Goal: Check status: Check status

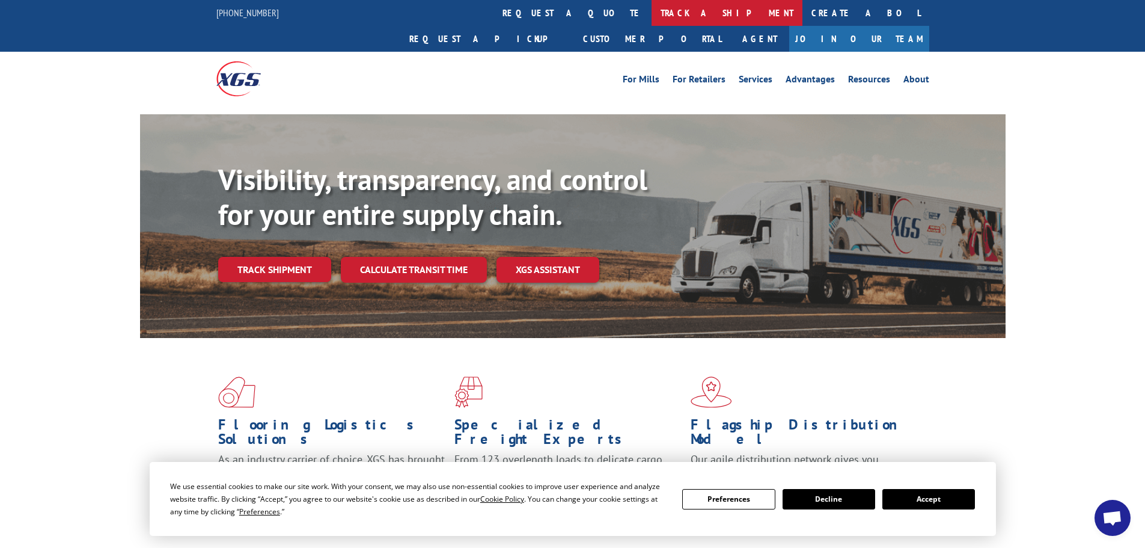
click at [652, 9] on link "track a shipment" at bounding box center [727, 13] width 151 height 26
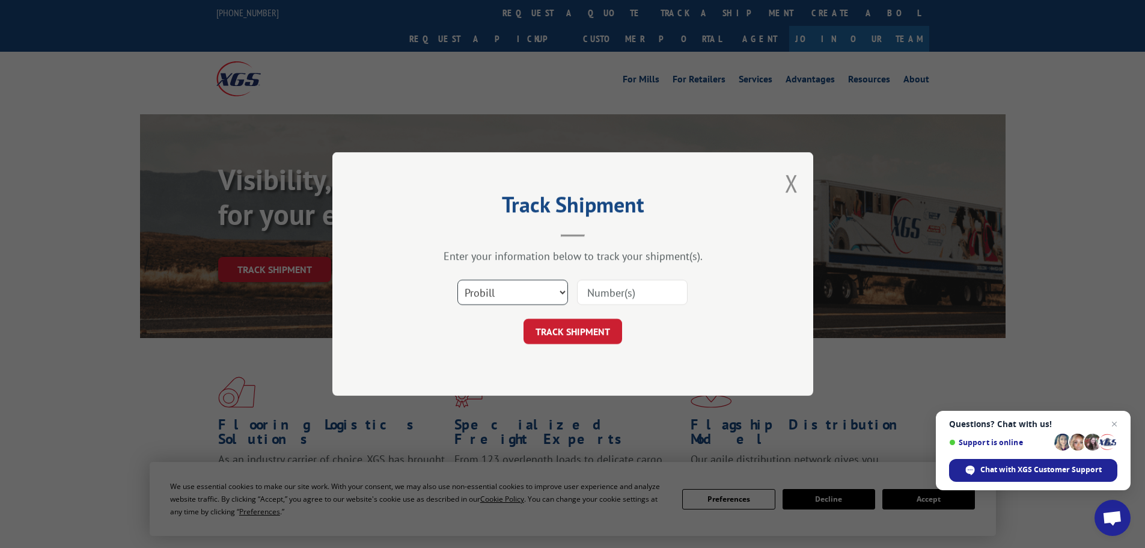
click at [549, 291] on select "Select category... Probill BOL PO" at bounding box center [512, 292] width 111 height 25
click at [550, 290] on select "Select category... Probill BOL PO" at bounding box center [512, 292] width 111 height 25
click at [618, 293] on input at bounding box center [632, 292] width 111 height 25
paste input "483403245351"
type input "483403245351"
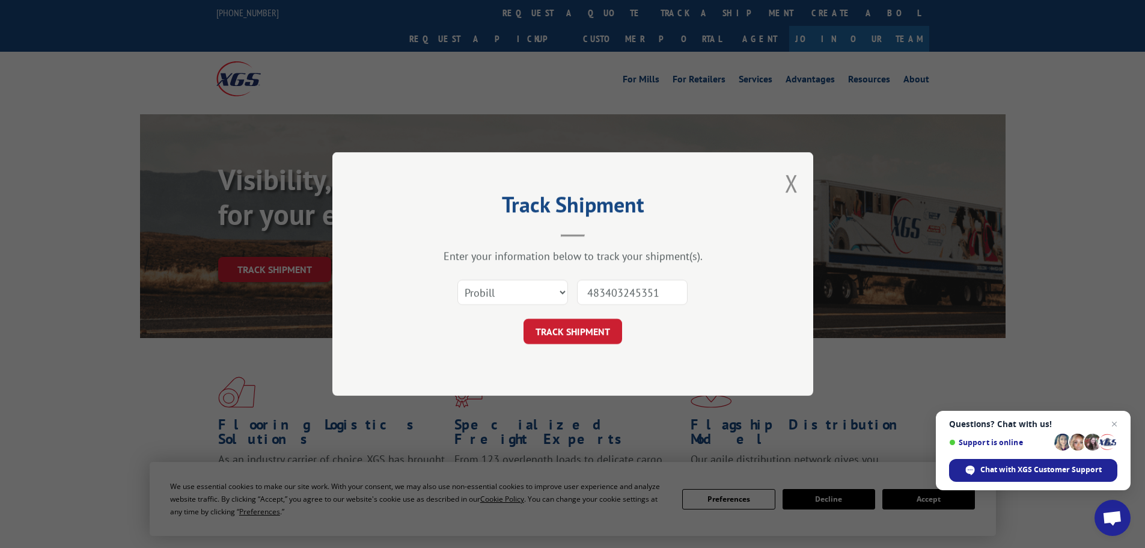
click at [607, 325] on button "TRACK SHIPMENT" at bounding box center [573, 331] width 99 height 25
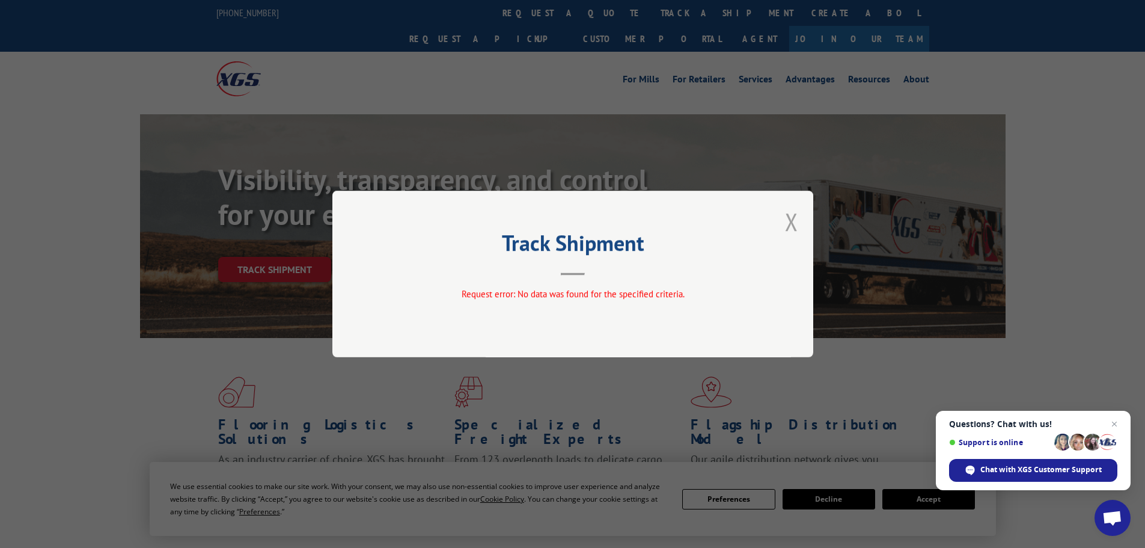
click at [788, 224] on button "Close modal" at bounding box center [791, 222] width 13 height 32
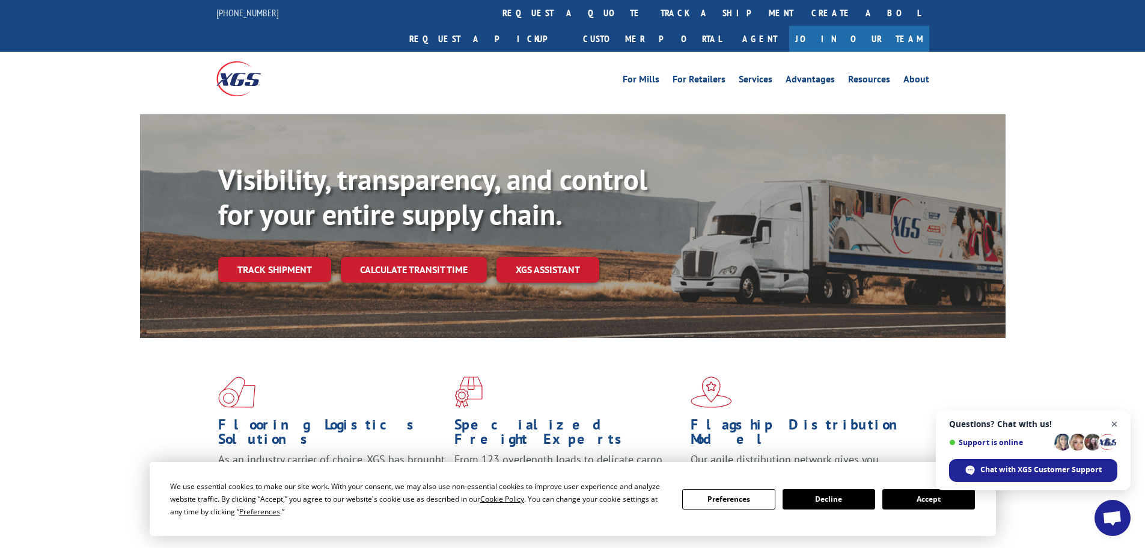
click at [1115, 422] on span "Close chat" at bounding box center [1114, 424] width 15 height 15
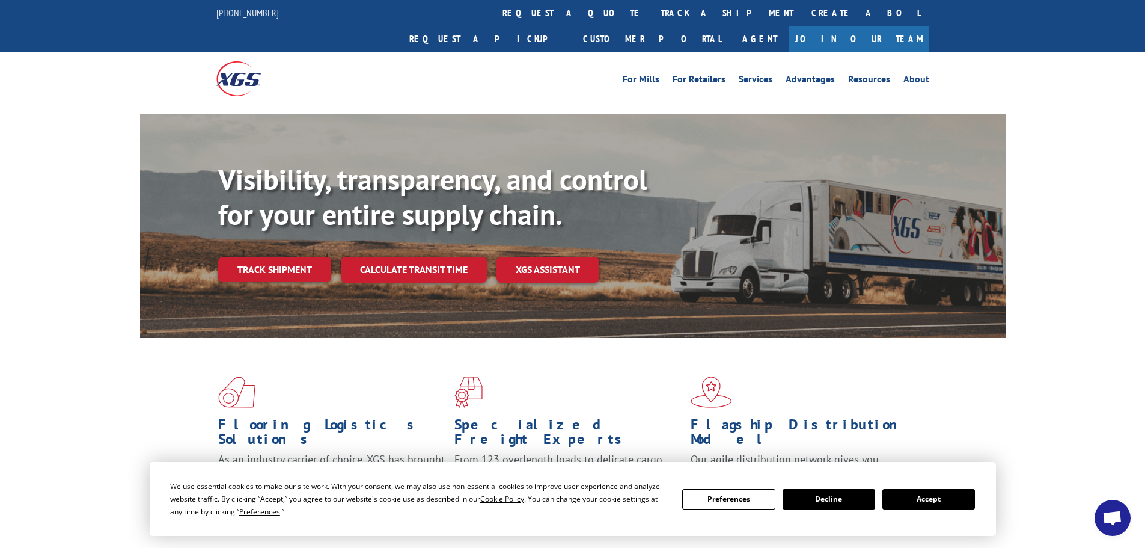
click at [828, 504] on button "Decline" at bounding box center [829, 499] width 93 height 20
